Goal: Find contact information: Find contact information

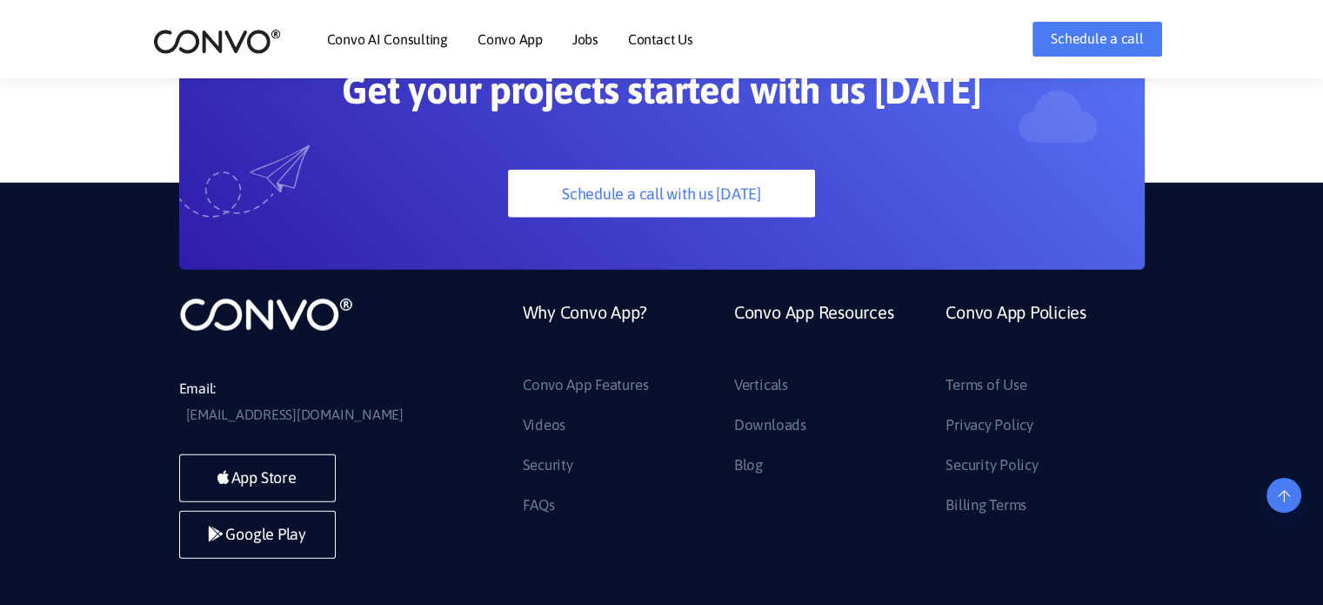
scroll to position [4941, 0]
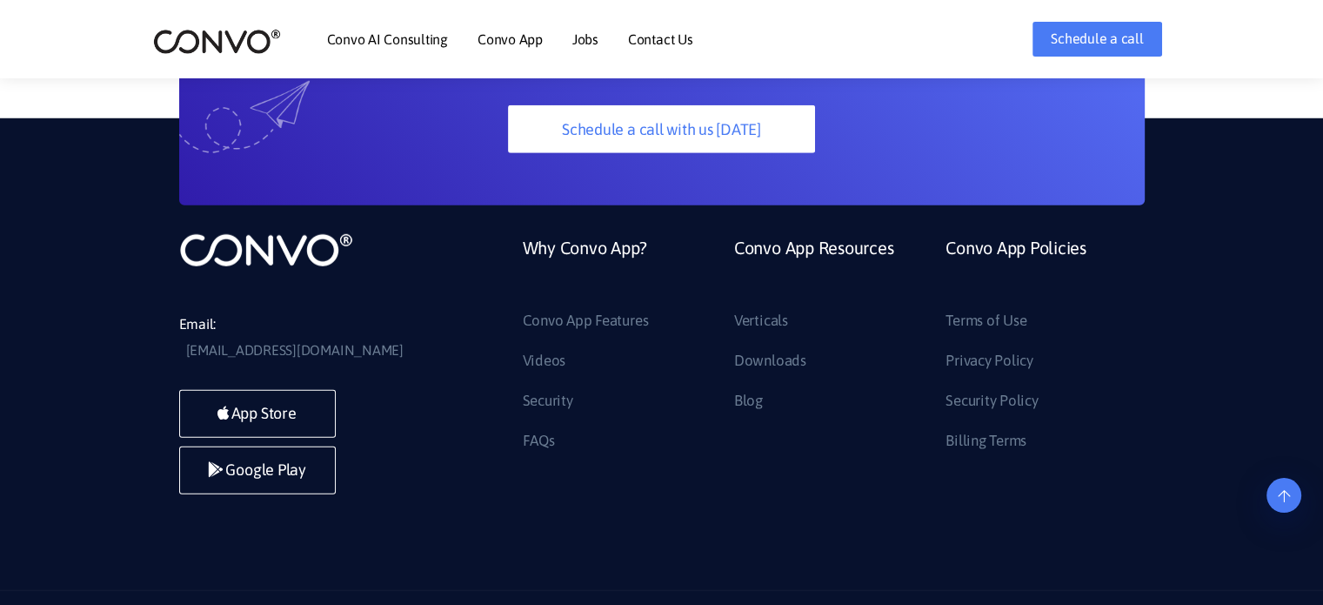
click at [675, 37] on link "Contact Us" at bounding box center [660, 39] width 65 height 14
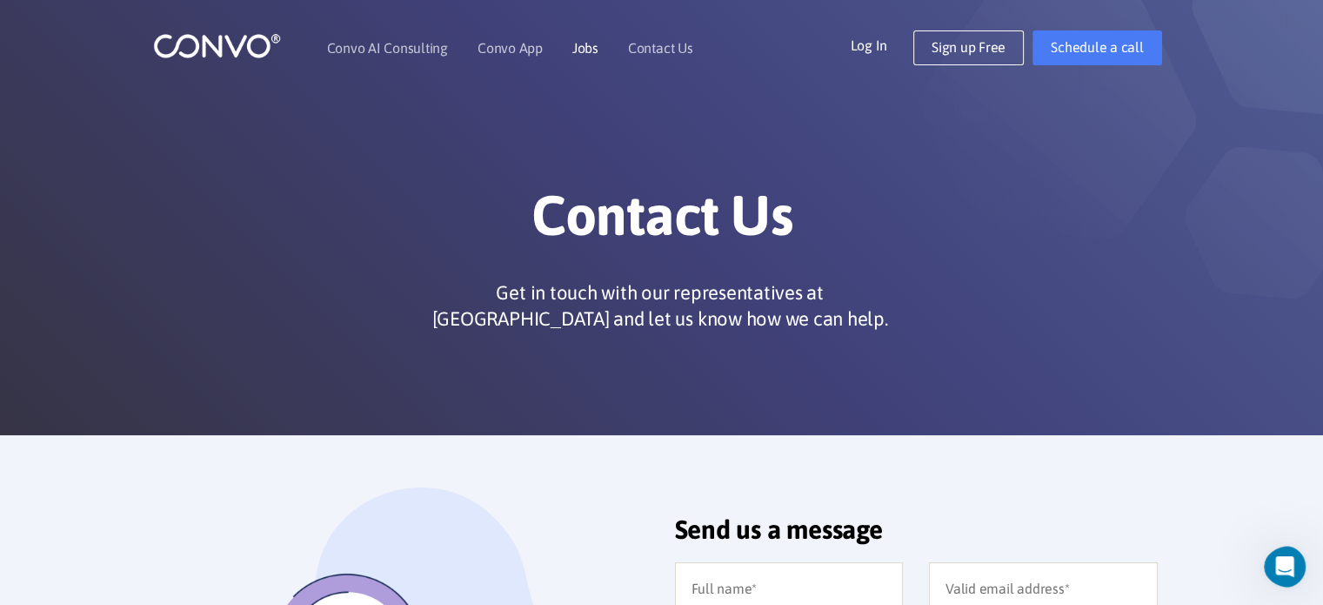
click at [589, 51] on link "Jobs" at bounding box center [585, 48] width 26 height 14
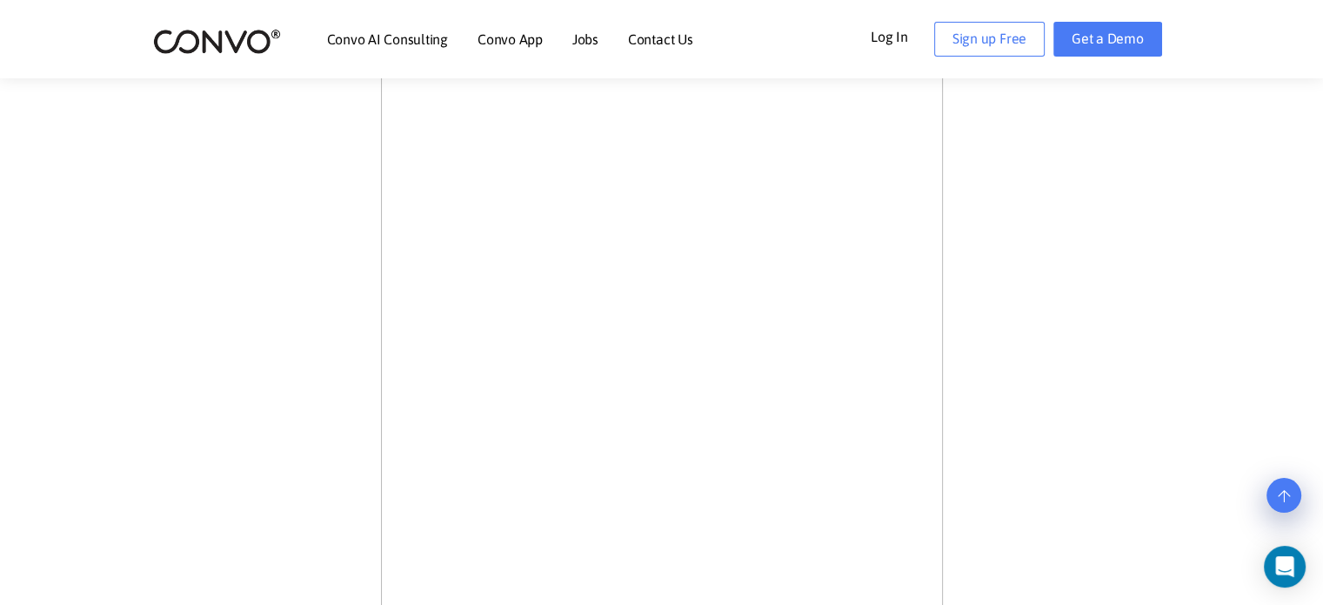
scroll to position [519, 0]
